Goal: Task Accomplishment & Management: Complete application form

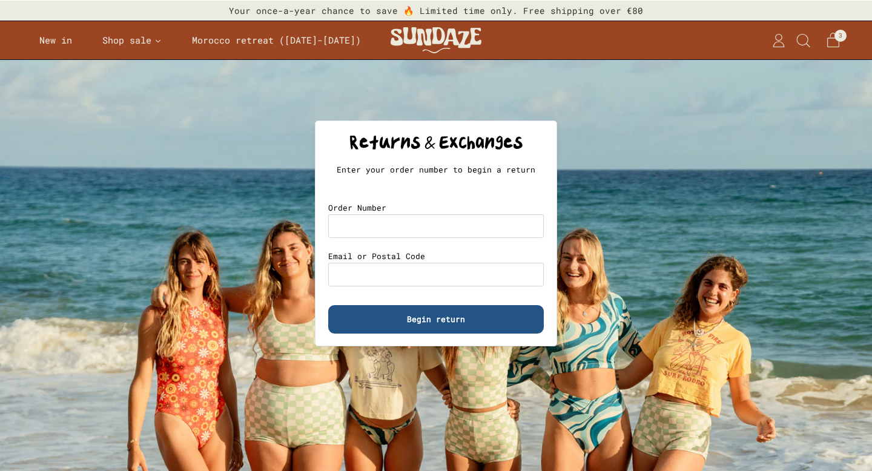
select select "**********"
click at [384, 280] on input "Email or Postal Code" at bounding box center [436, 275] width 216 height 24
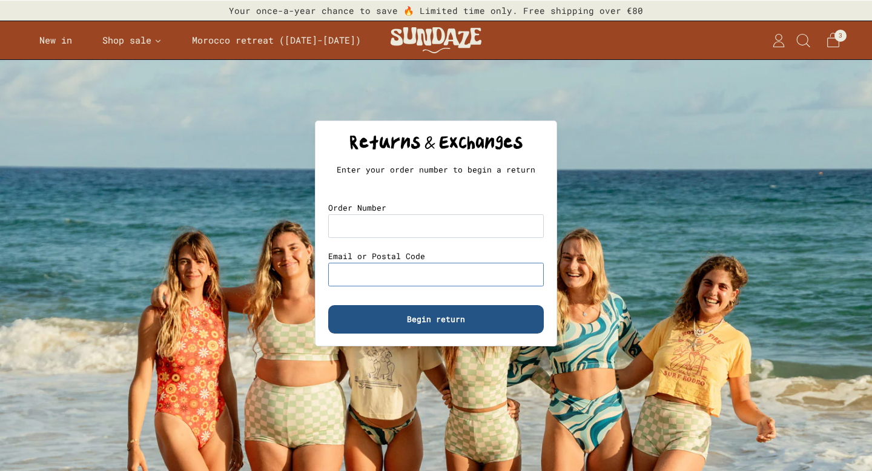
type input "**********"
click at [374, 216] on input "Order Number" at bounding box center [436, 226] width 216 height 24
type input "****"
click at [440, 320] on span "Begin return" at bounding box center [436, 319] width 58 height 27
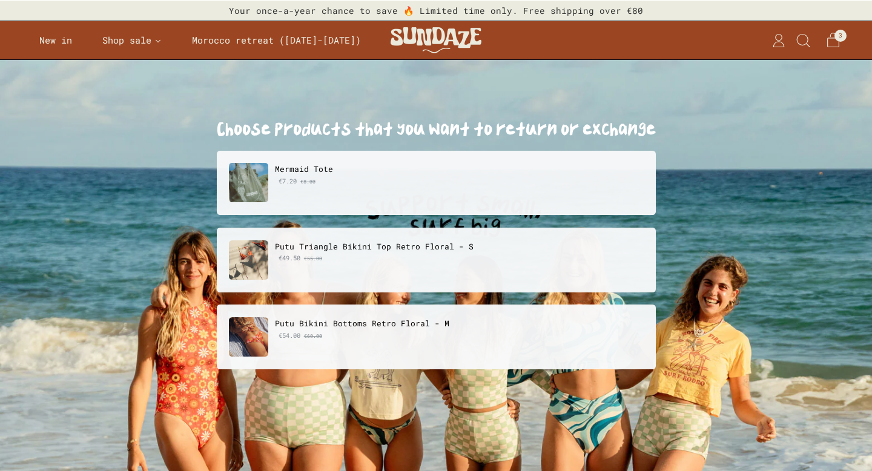
click at [368, 248] on p "Putu Triangle Bikini Top Retro Floral - S" at bounding box center [459, 246] width 368 height 13
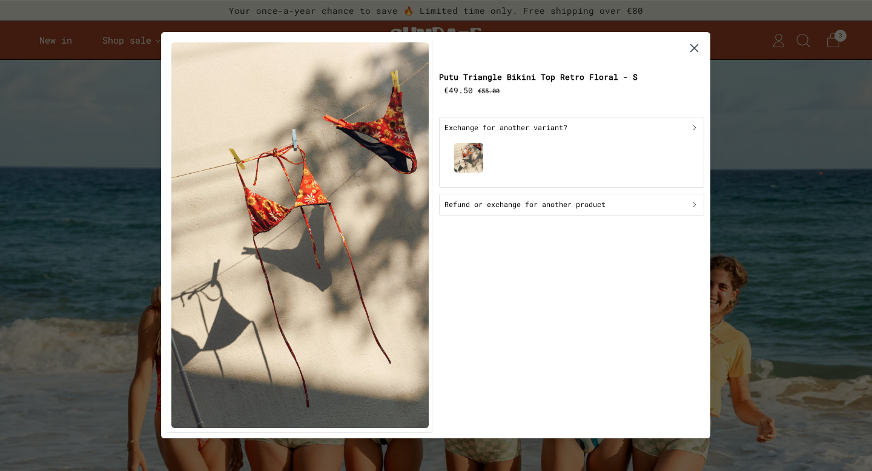
click at [546, 211] on button "Refund or exchange for another product" at bounding box center [571, 205] width 265 height 22
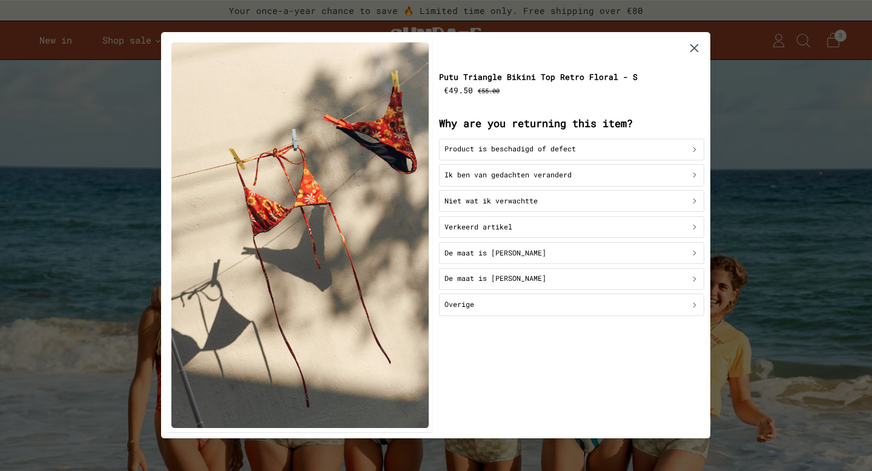
click at [552, 256] on div "De maat is [PERSON_NAME]" at bounding box center [571, 254] width 254 height 12
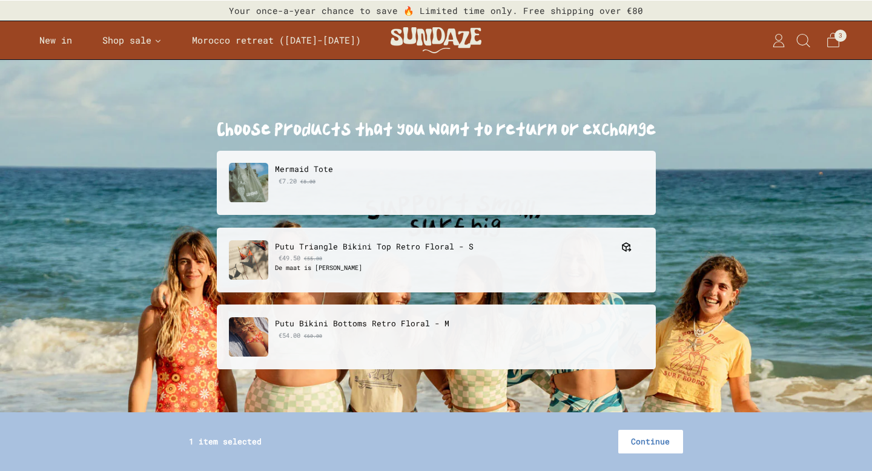
click at [658, 441] on span "Continue" at bounding box center [650, 442] width 39 height 22
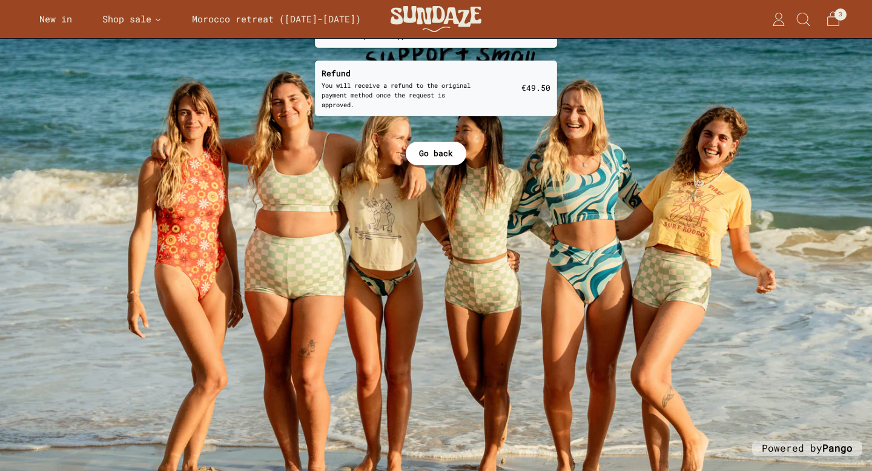
scroll to position [195, 0]
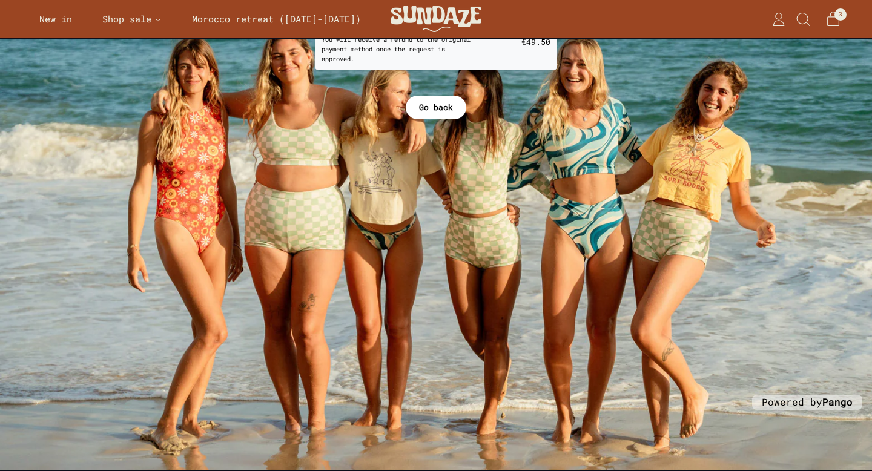
click at [447, 97] on span "Go back" at bounding box center [436, 107] width 34 height 22
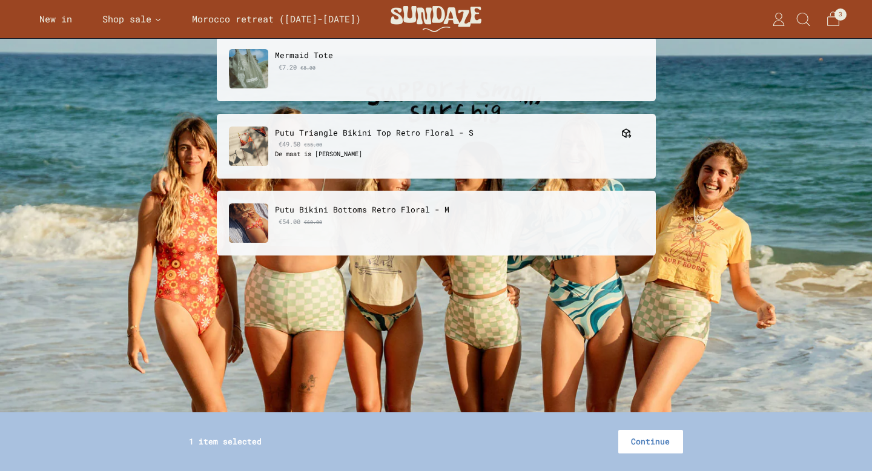
scroll to position [112, 0]
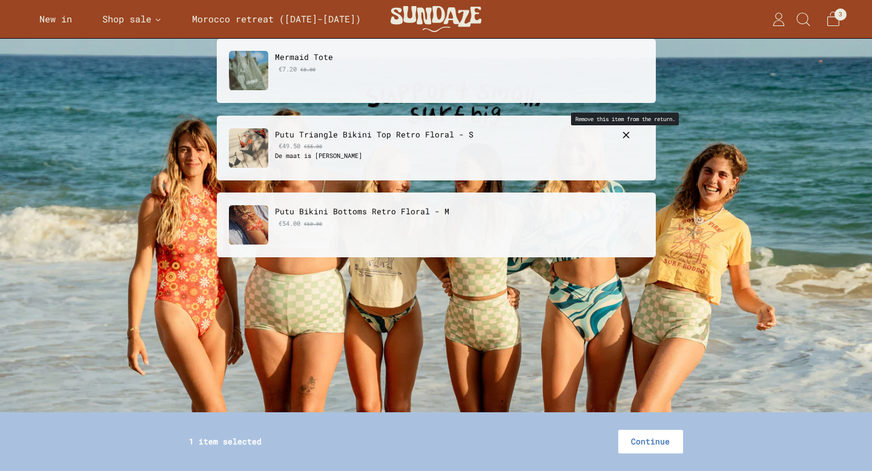
click at [626, 134] on icon "button" at bounding box center [626, 135] width 11 height 11
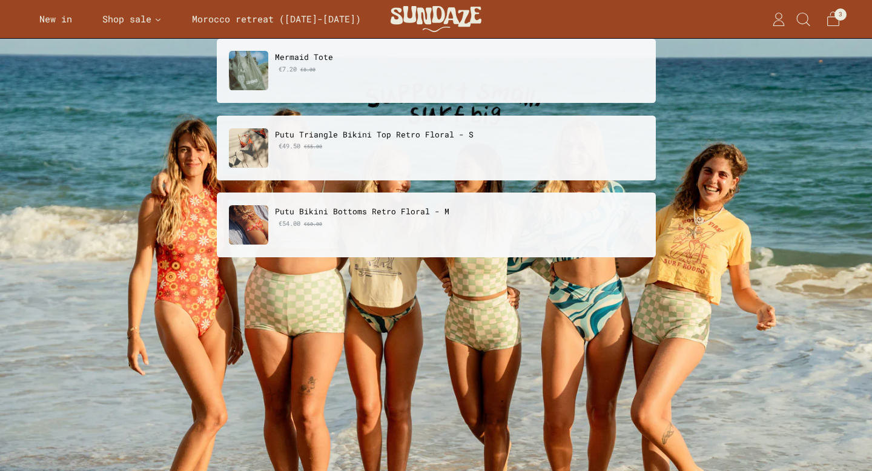
click at [411, 145] on p "€49.50 €55.00" at bounding box center [459, 146] width 368 height 10
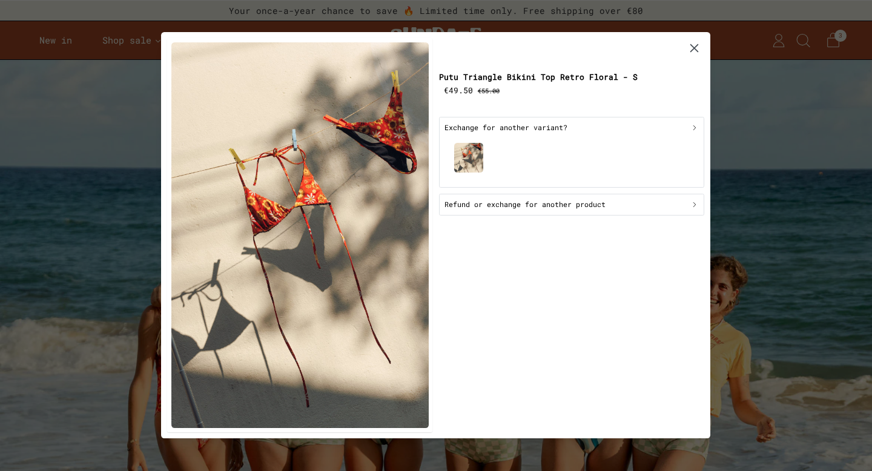
click at [565, 133] on p "Exchange for another variant?" at bounding box center [505, 128] width 123 height 12
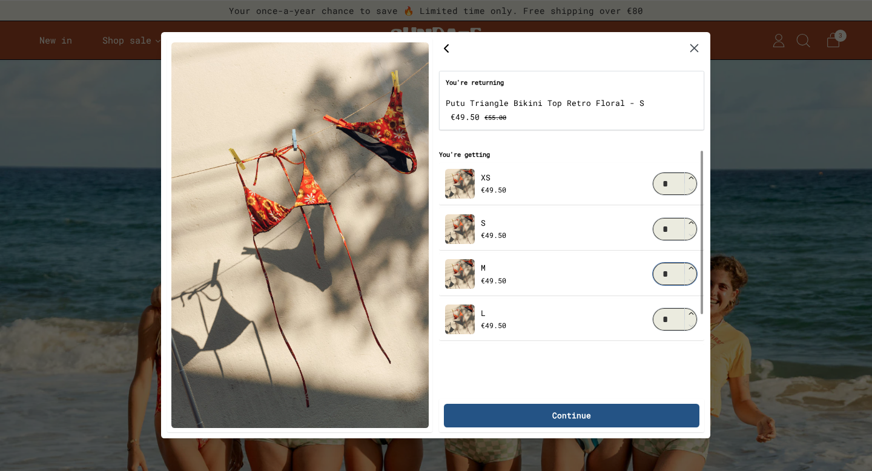
click at [679, 277] on input "*" at bounding box center [675, 275] width 45 height 24
type input "*"
click at [595, 415] on span "Continue" at bounding box center [571, 415] width 229 height 22
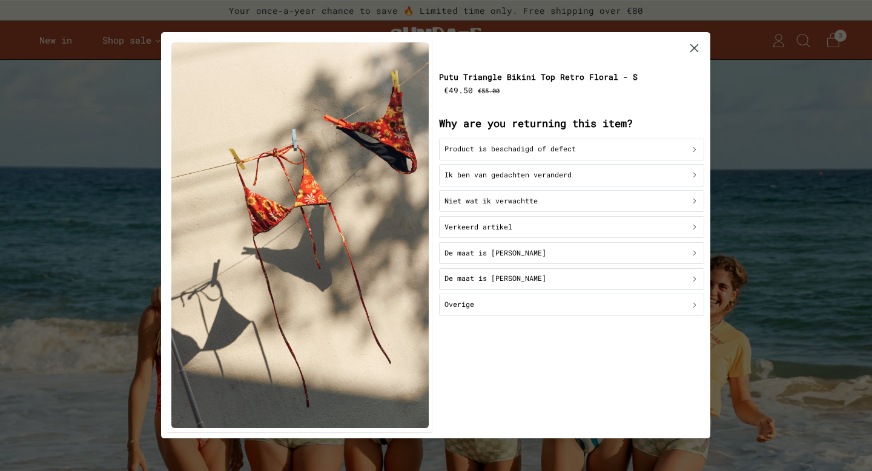
click at [535, 259] on div "De maat is [PERSON_NAME]" at bounding box center [571, 254] width 254 height 12
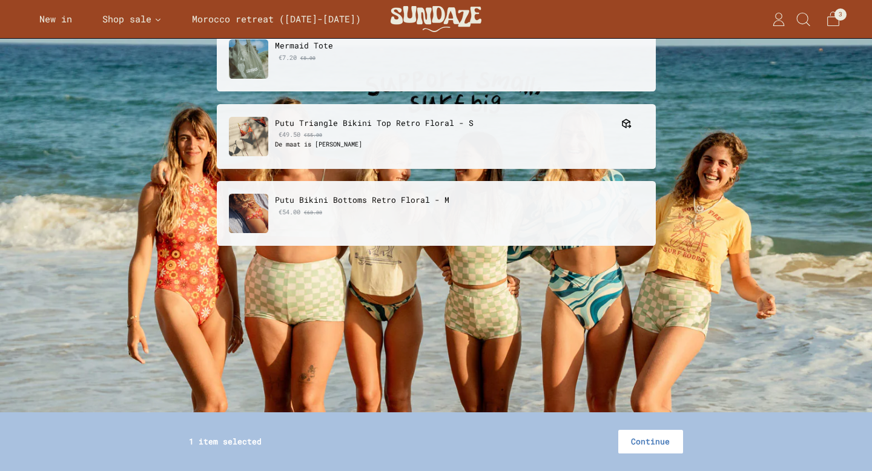
scroll to position [85, 0]
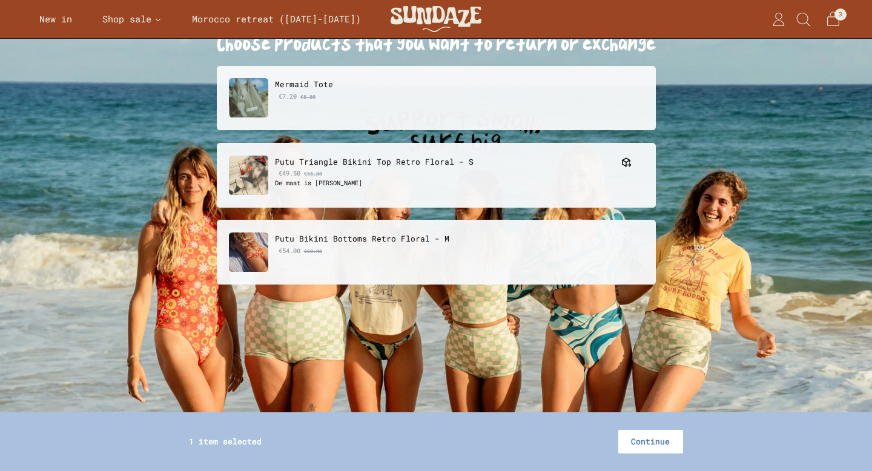
click at [667, 440] on span "Continue" at bounding box center [650, 442] width 39 height 22
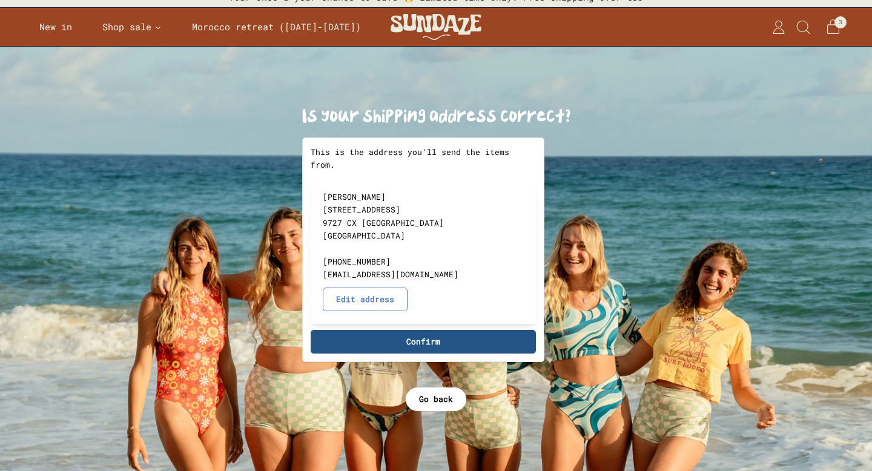
scroll to position [10, 0]
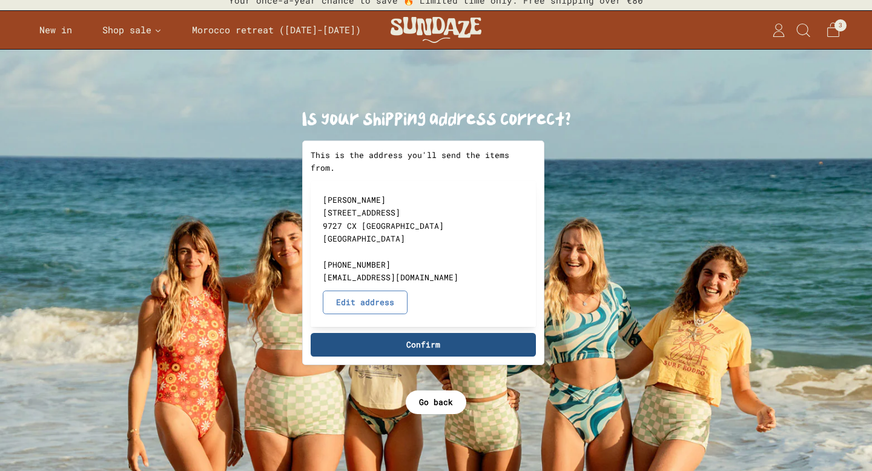
click at [413, 334] on span "Confirm" at bounding box center [423, 345] width 34 height 22
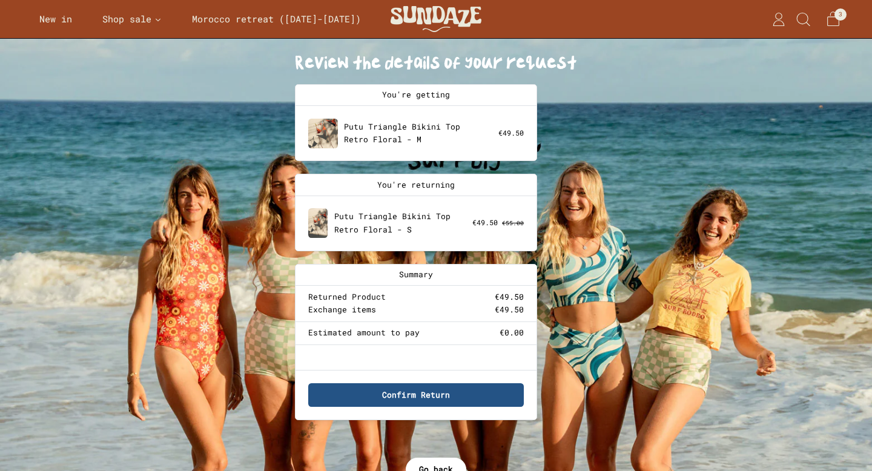
scroll to position [70, 0]
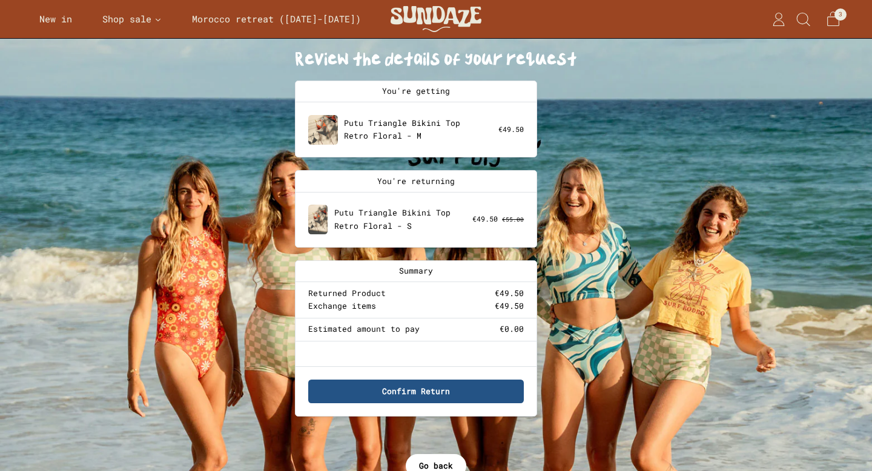
click at [428, 391] on span "Confirm Return" at bounding box center [416, 391] width 68 height 22
